Goal: Task Accomplishment & Management: Manage account settings

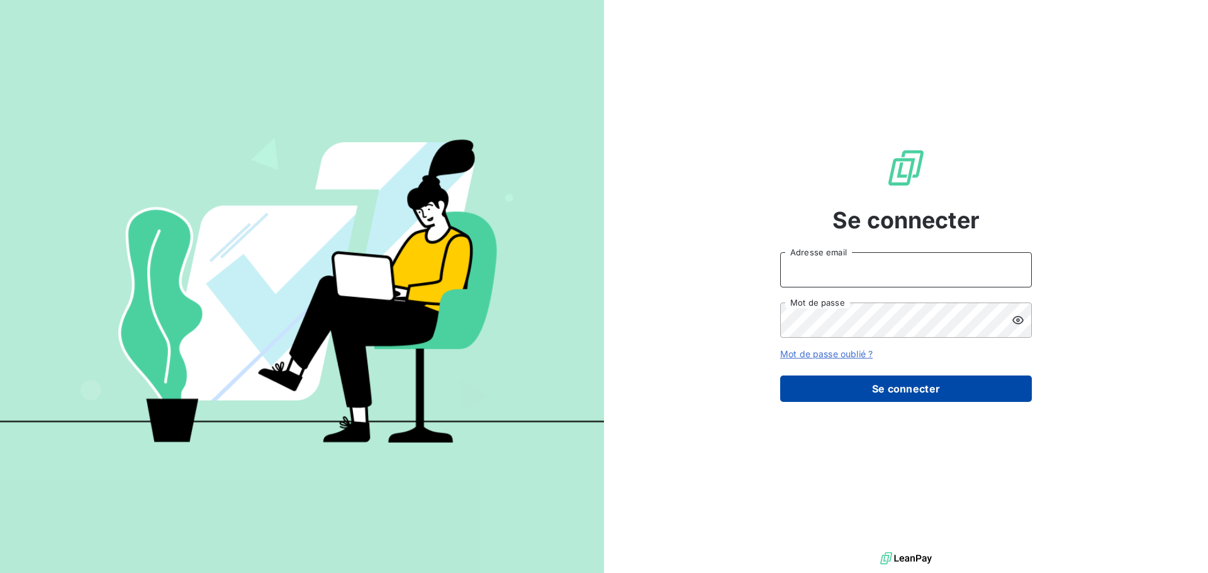
type input "[EMAIL_ADDRESS][DOMAIN_NAME]"
click at [864, 389] on button "Se connecter" at bounding box center [906, 389] width 252 height 26
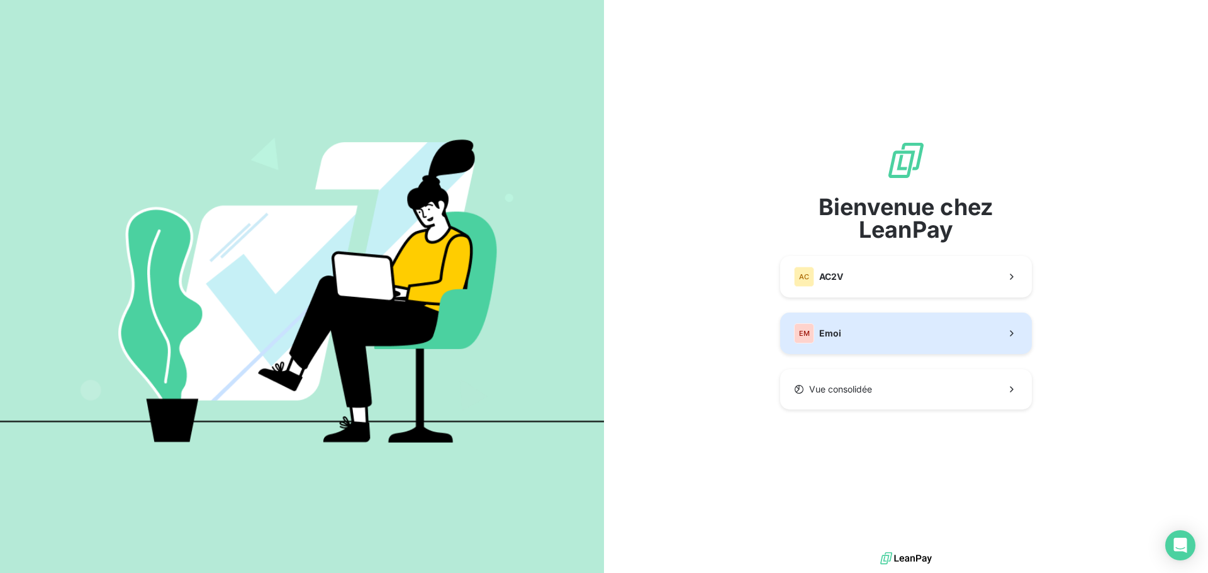
click at [795, 336] on div "EM" at bounding box center [804, 333] width 20 height 20
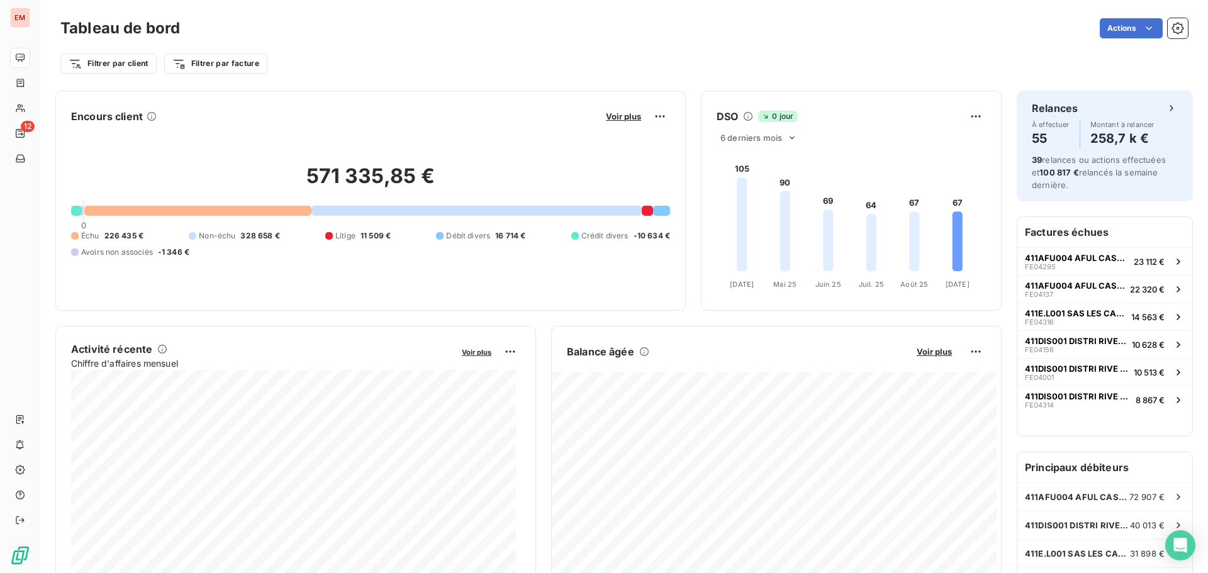
click at [336, 258] on div "571 335,85 € 0 Échu 226 435 € Non-échu 328 658 € Litige 11 509 € Débit divers 1…" at bounding box center [370, 211] width 599 height 169
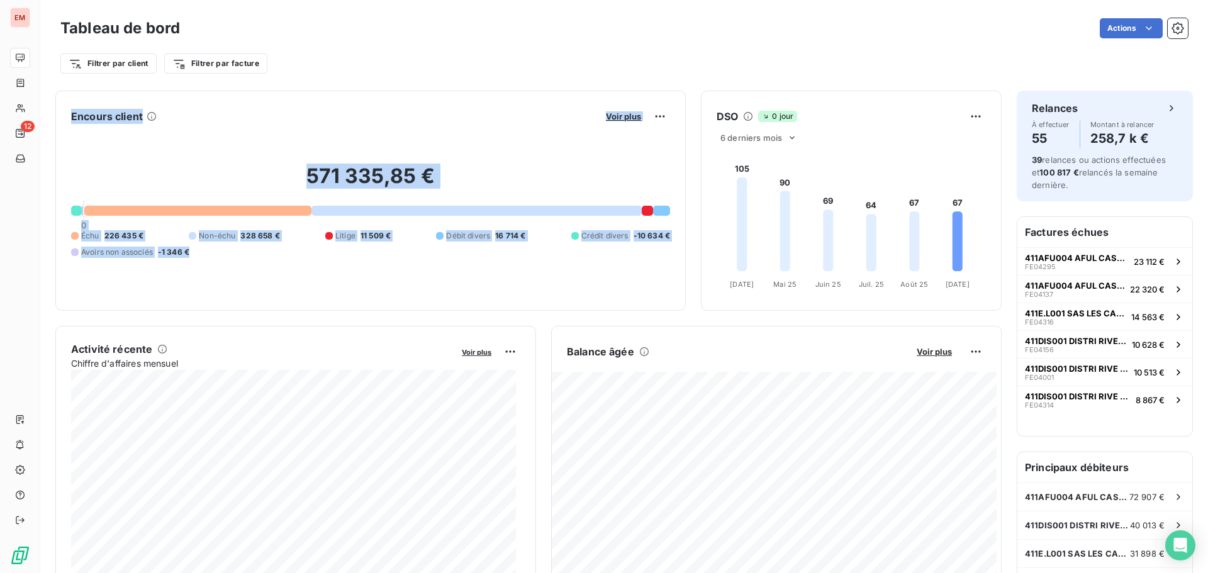
drag, startPoint x: 63, startPoint y: 110, endPoint x: 189, endPoint y: 253, distance: 190.4
click at [189, 253] on div "Encours client Voir plus 571 335,85 € 0 Échu 226 435 € Non-échu 328 658 € Litig…" at bounding box center [370, 201] width 631 height 220
click at [257, 155] on div "571 335,85 € 0 Échu 226 435 € Non-échu 328 658 € Litige 11 509 € Débit divers 1…" at bounding box center [370, 211] width 599 height 169
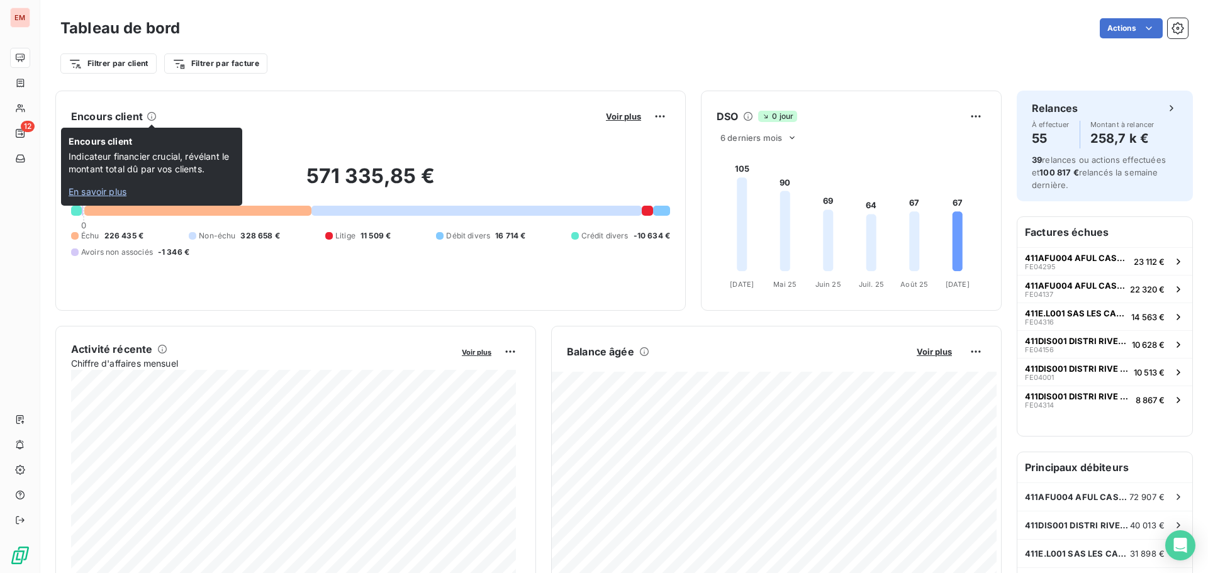
click at [154, 115] on icon at bounding box center [152, 116] width 10 height 10
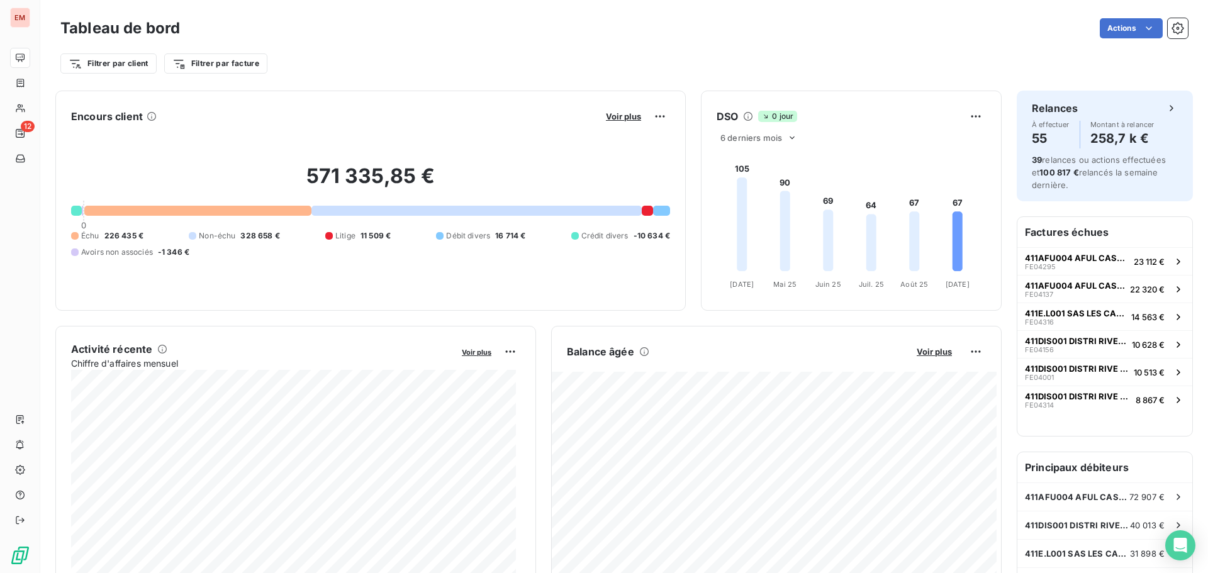
click at [123, 115] on h6 "Encours client" at bounding box center [107, 116] width 72 height 15
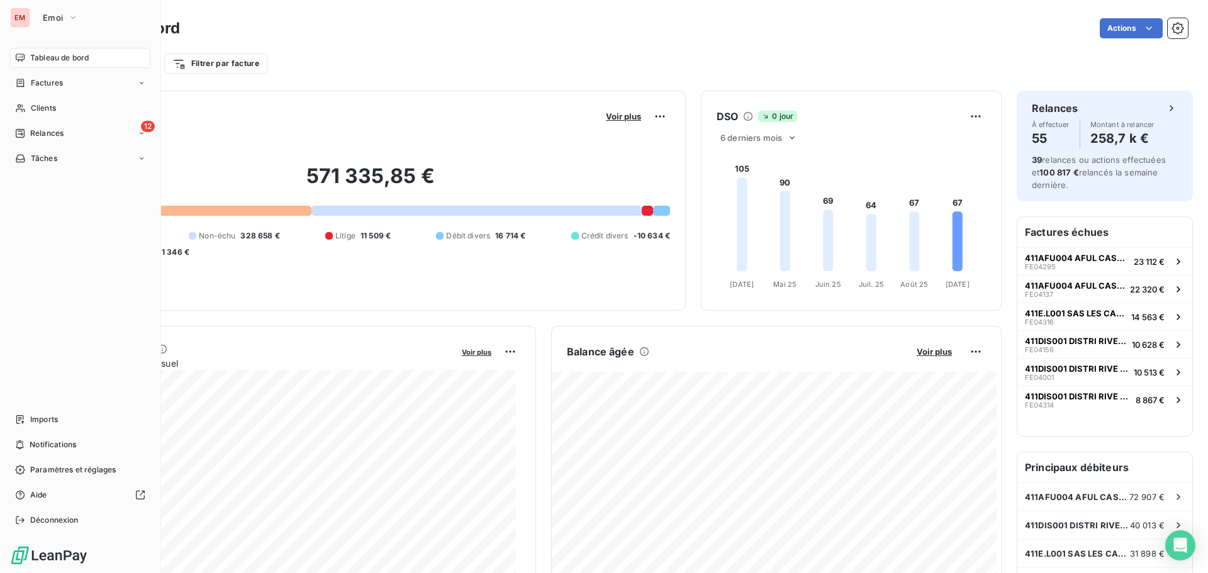
click at [27, 144] on nav "Tableau de bord Factures Clients 12 Relances Tâches" at bounding box center [80, 108] width 140 height 121
click at [27, 137] on div "Relances" at bounding box center [39, 133] width 48 height 11
click at [29, 136] on div "Relances" at bounding box center [39, 133] width 48 height 11
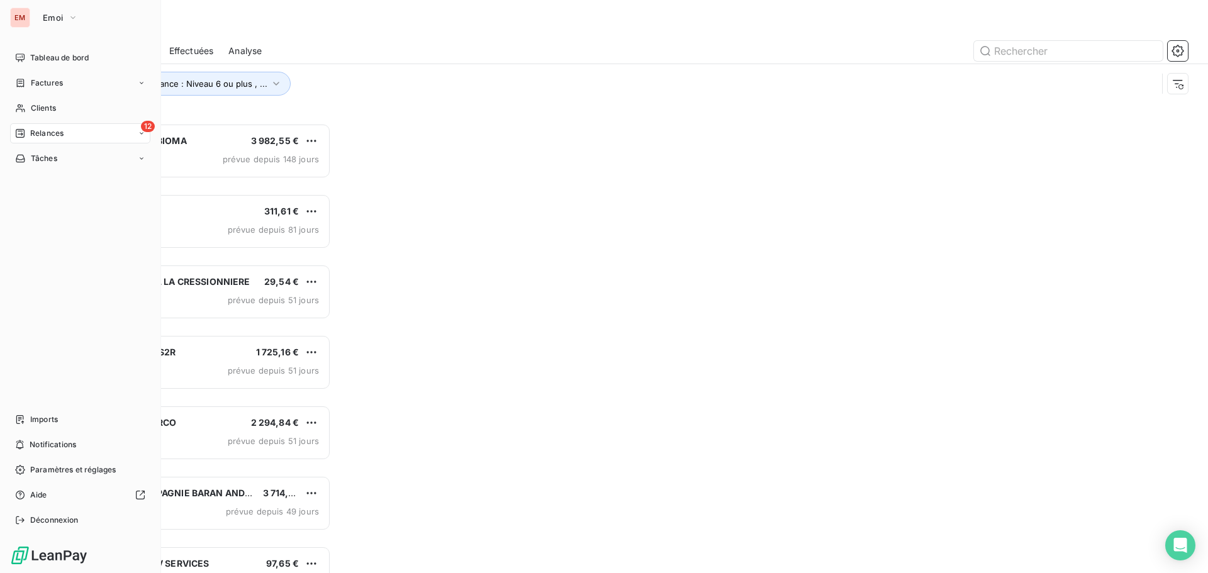
scroll to position [441, 261]
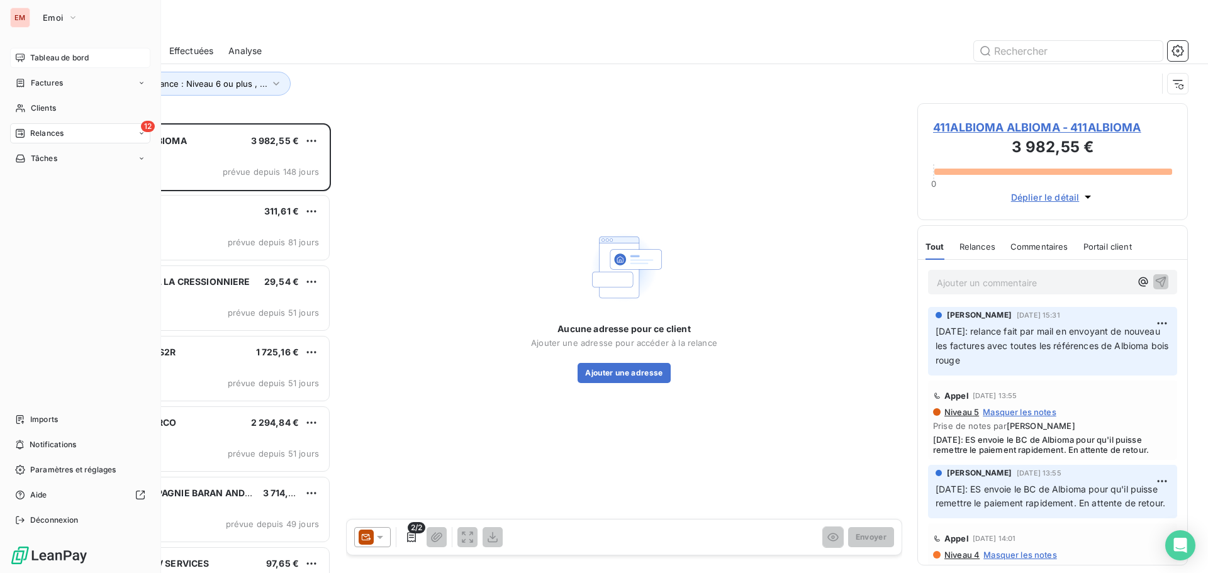
click at [16, 59] on icon at bounding box center [20, 58] width 10 height 10
